Goal: Participate in discussion: Engage in conversation with other users on a specific topic

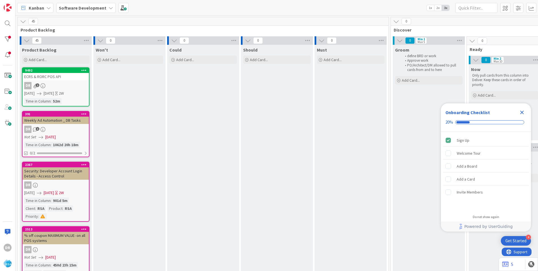
click at [520, 111] on icon "Close Checklist" at bounding box center [522, 113] width 4 height 4
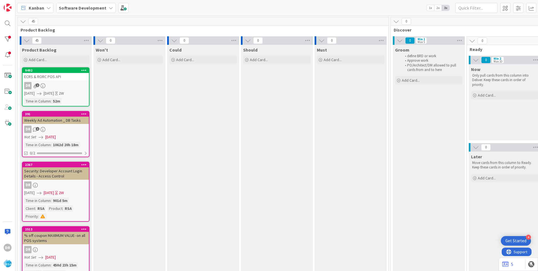
click at [68, 80] on div "ECRS & RORC POS API" at bounding box center [56, 76] width 66 height 7
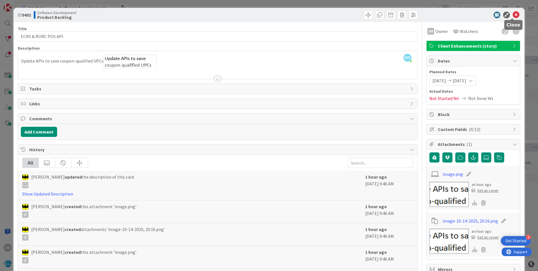
click at [513, 13] on icon at bounding box center [516, 15] width 7 height 7
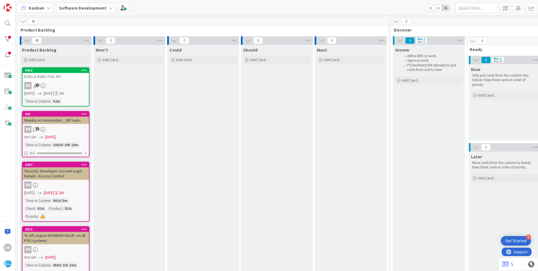
click at [81, 70] on icon at bounding box center [83, 70] width 5 height 4
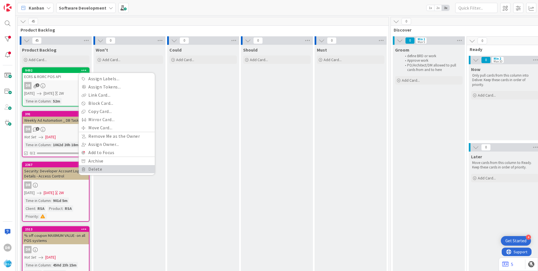
click at [97, 168] on link "Delete" at bounding box center [117, 169] width 76 height 8
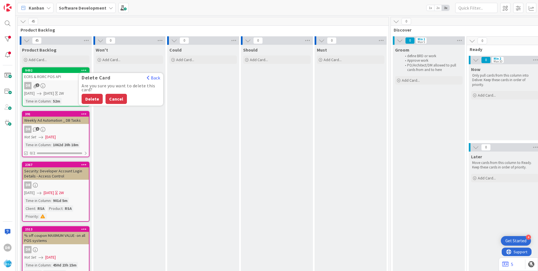
click at [115, 99] on button "Cancel" at bounding box center [116, 99] width 21 height 10
click at [83, 70] on icon at bounding box center [83, 70] width 5 height 4
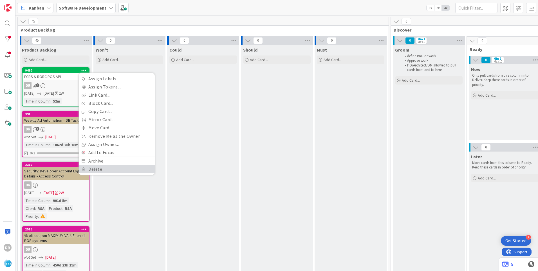
click at [98, 168] on link "Delete" at bounding box center [117, 169] width 76 height 8
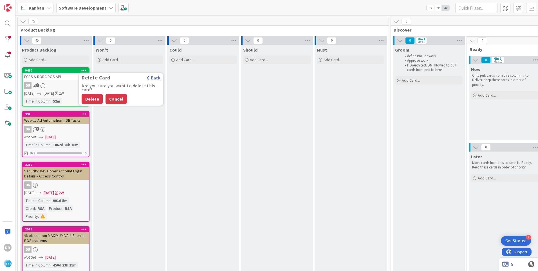
click at [113, 99] on button "Cancel" at bounding box center [116, 99] width 21 height 10
click at [60, 78] on div "ECRS & RORC POS API" at bounding box center [56, 76] width 66 height 7
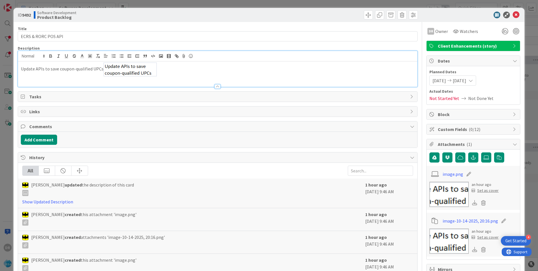
click at [69, 64] on p "Update APIs to save coupon-qualified UPCs" at bounding box center [218, 69] width 394 height 14
click at [225, 75] on p "Update APIs to save coupon-qualified UPCs" at bounding box center [218, 69] width 394 height 14
click at [514, 16] on icon at bounding box center [516, 15] width 7 height 7
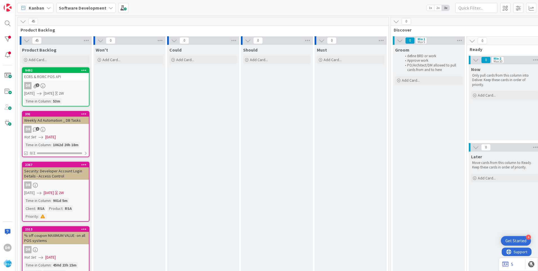
click at [84, 70] on icon at bounding box center [83, 70] width 5 height 4
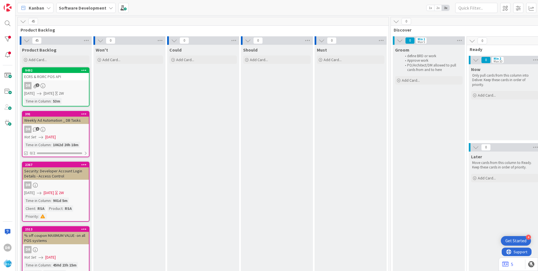
click at [69, 74] on div "ECRS & RORC POS API" at bounding box center [56, 76] width 66 height 7
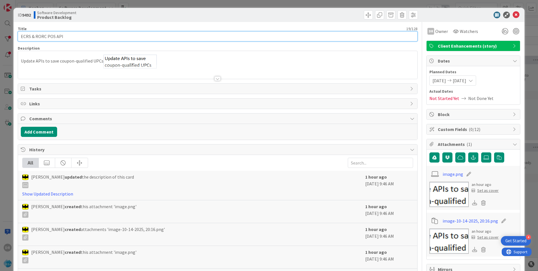
click at [80, 36] on input "ECRS & RORC POS API" at bounding box center [218, 36] width 400 height 10
type input "ECRS & RORC POS API Update"
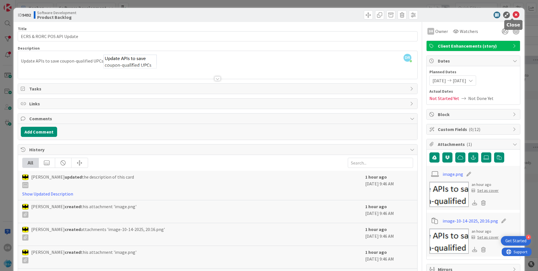
click at [513, 14] on icon at bounding box center [516, 15] width 7 height 7
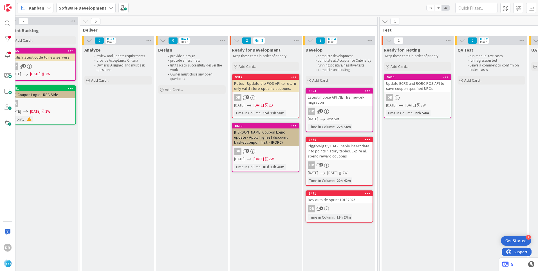
scroll to position [0, 561]
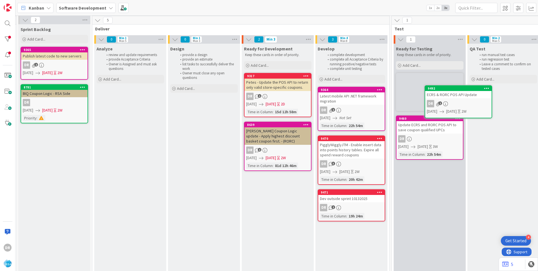
scroll to position [1, 529]
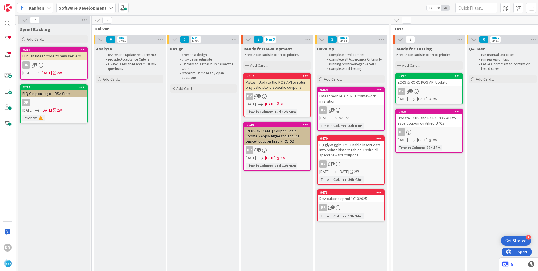
click at [423, 125] on div "Update ECRS and RORC POS API to save coupon qualified UPCs" at bounding box center [429, 120] width 66 height 12
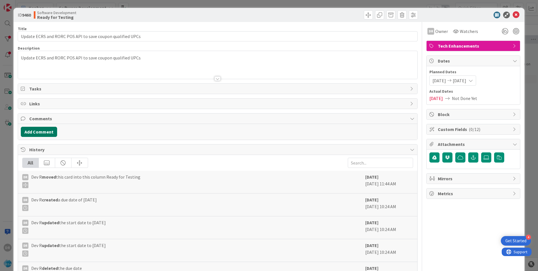
click at [49, 130] on button "Add Comment" at bounding box center [39, 132] width 36 height 10
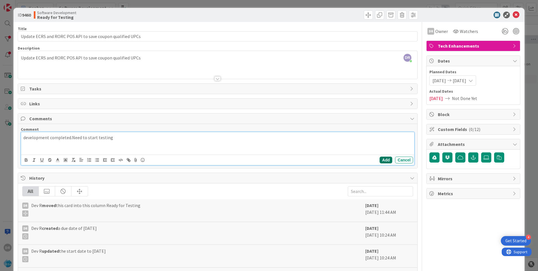
click at [383, 159] on button "Add" at bounding box center [386, 159] width 13 height 7
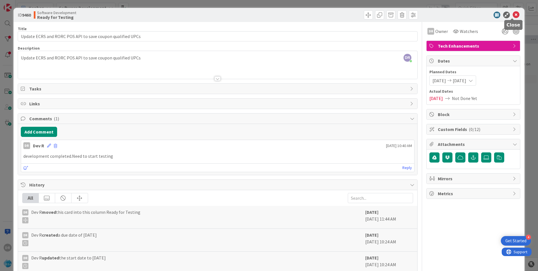
click at [513, 14] on icon at bounding box center [516, 15] width 7 height 7
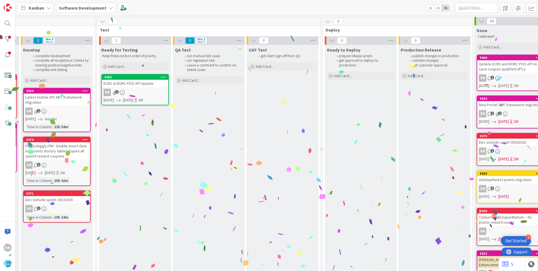
scroll to position [0, 732]
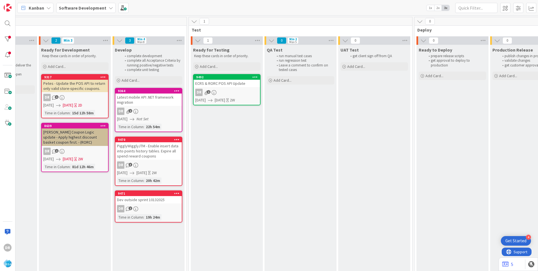
click at [237, 85] on div "ECRS & RORC POS API Update" at bounding box center [227, 83] width 66 height 7
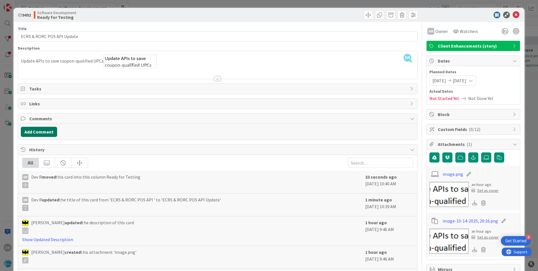
click at [46, 129] on button "Add Comment" at bounding box center [39, 132] width 36 height 10
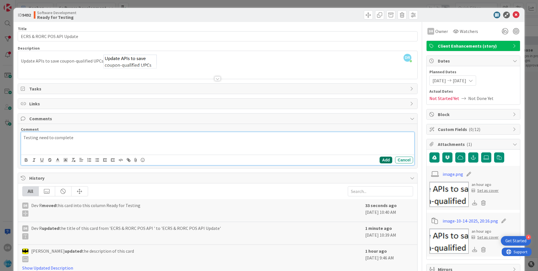
click at [383, 162] on button "Add" at bounding box center [386, 159] width 13 height 7
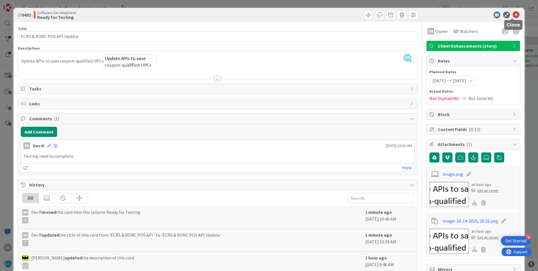
click at [514, 13] on icon at bounding box center [516, 15] width 7 height 7
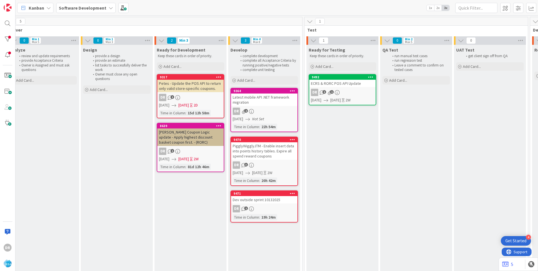
scroll to position [0, 617]
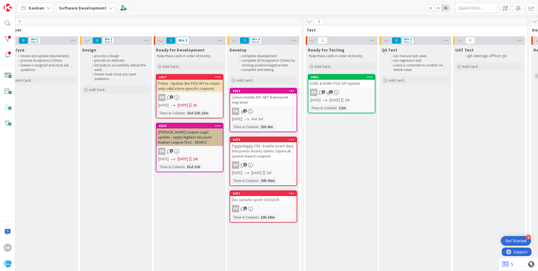
click at [272, 146] on div "PigglyWigglyJTM - Enable insert data into points history tables. Expire all spe…" at bounding box center [263, 150] width 66 height 17
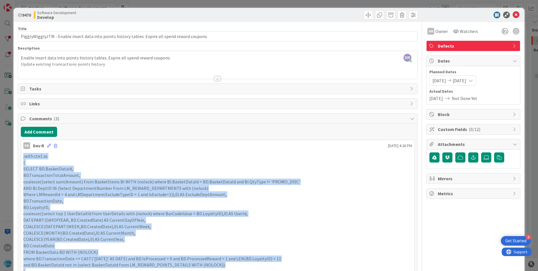
drag, startPoint x: 82, startPoint y: 146, endPoint x: 20, endPoint y: 155, distance: 62.0
copy div ";with cte1 as ( SELECT BD.BasketDataId, BD.TransactionTotalAmount, coalesce((se…"
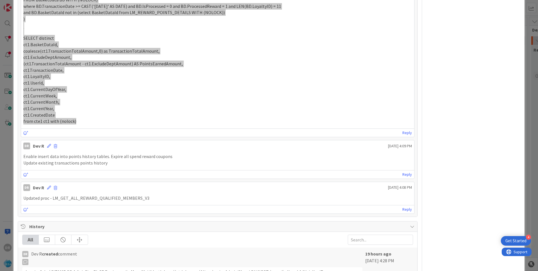
scroll to position [310, 0]
